Goal: Register for event/course

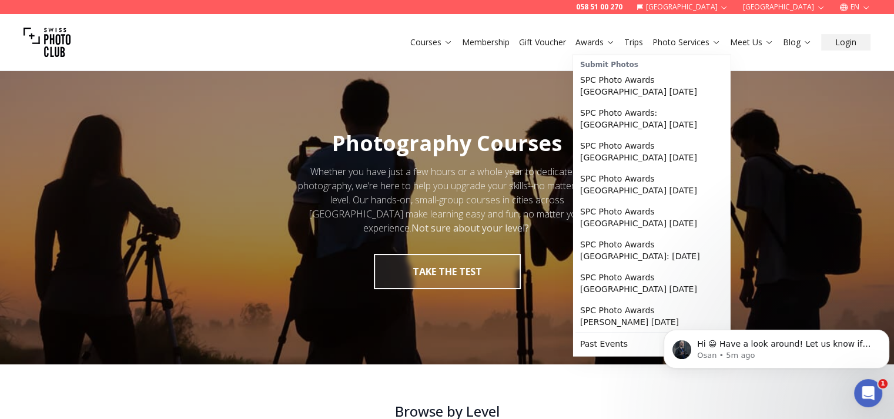
click at [596, 42] on link "Awards" at bounding box center [594, 42] width 39 height 12
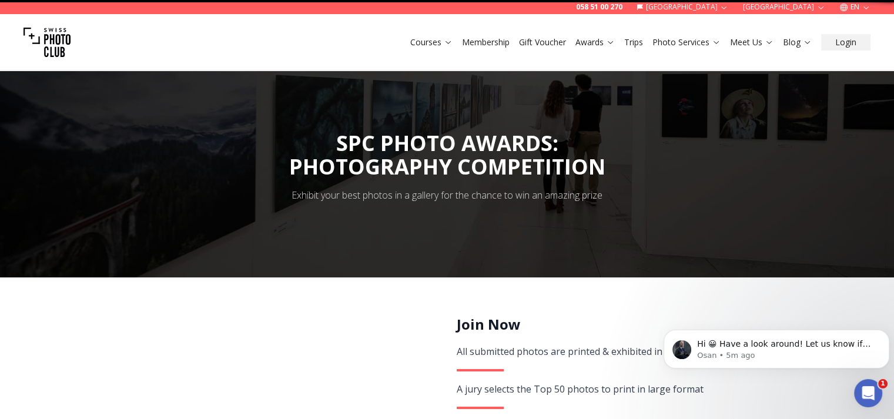
click at [596, 42] on div "Courses Membership Gift Voucher Awards Trips Photo Services Meet Us Blog Login" at bounding box center [447, 42] width 894 height 56
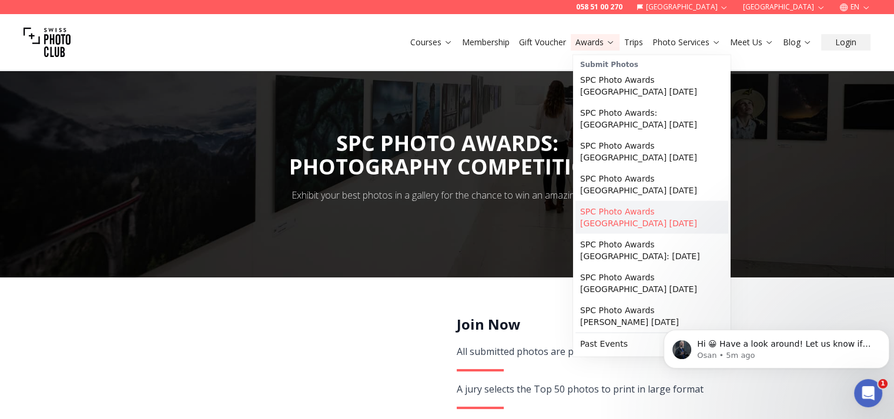
click at [616, 203] on link "SPC Photo Awards [GEOGRAPHIC_DATA] [DATE]" at bounding box center [651, 217] width 153 height 33
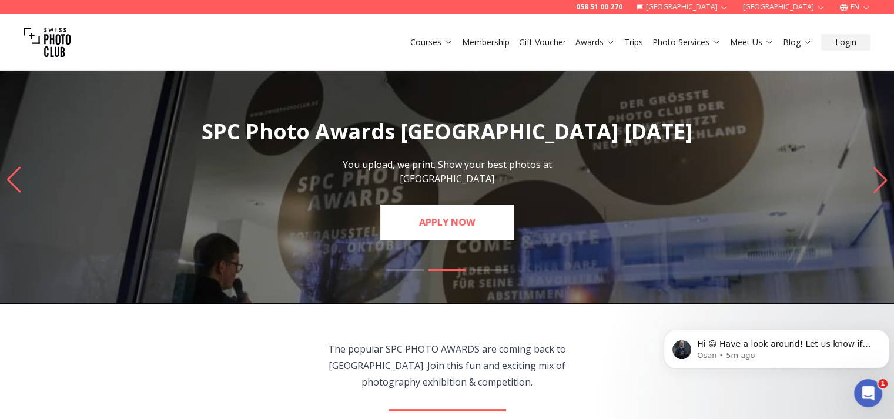
click at [485, 223] on link "APPLY NOW" at bounding box center [446, 221] width 133 height 35
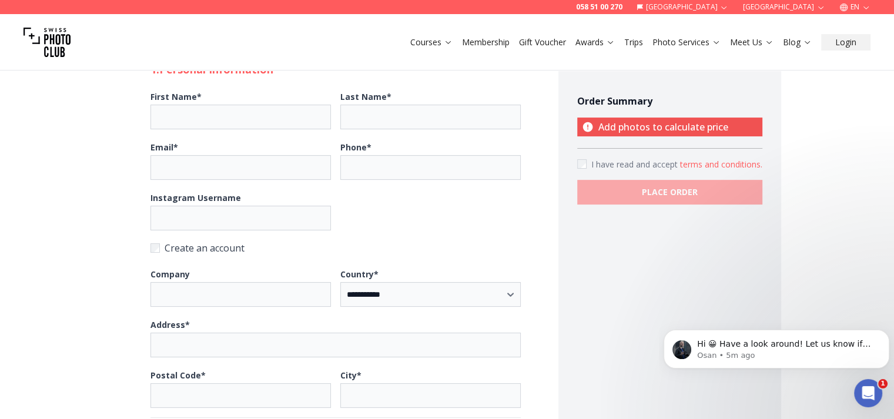
scroll to position [476, 0]
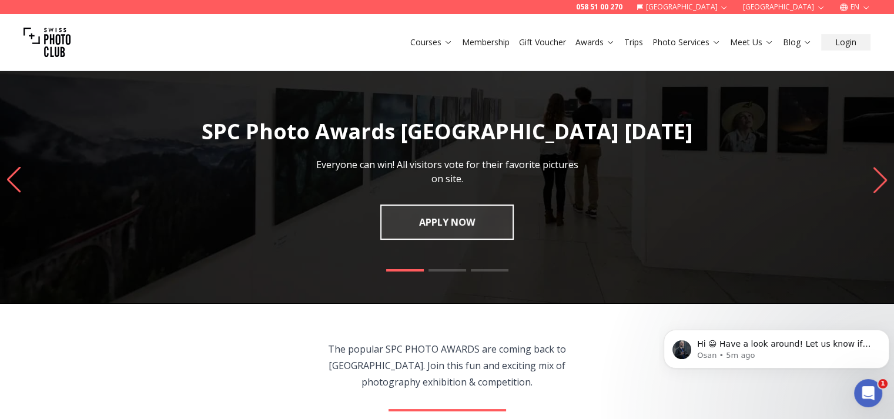
click at [876, 183] on icon "Next slide" at bounding box center [880, 180] width 16 height 26
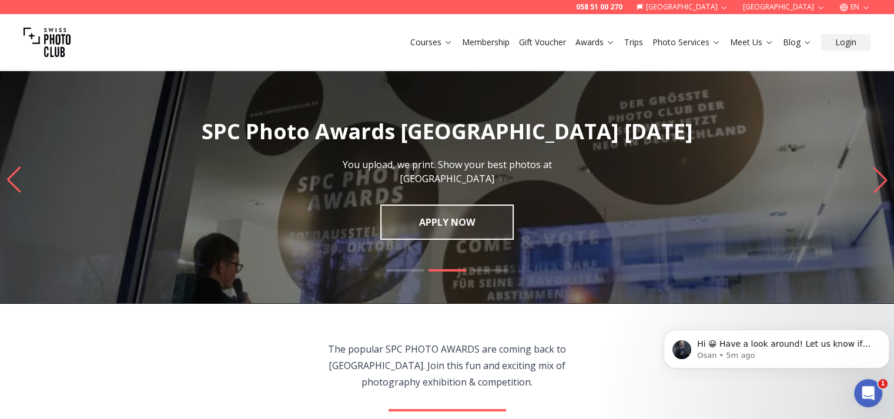
click at [876, 183] on icon "Next slide" at bounding box center [880, 180] width 16 height 26
